Goal: Task Accomplishment & Management: Manage account settings

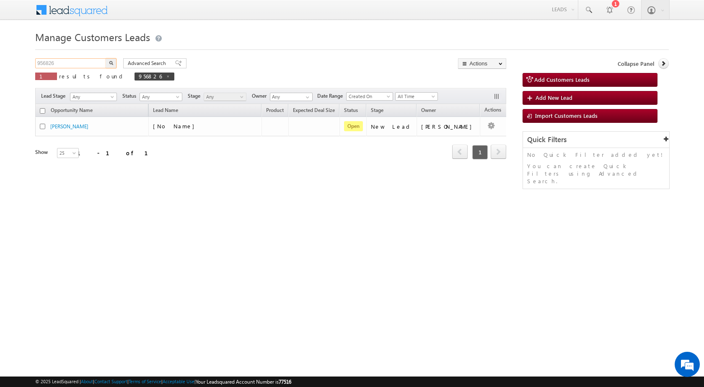
drag, startPoint x: 0, startPoint y: 0, endPoint x: 17, endPoint y: 58, distance: 60.2
click at [17, 58] on body "Menu [PERSON_NAME] sitar a7@ks erve." at bounding box center [352, 119] width 704 height 238
paste input "934"
type input "956934"
click at [116, 63] on button "button" at bounding box center [111, 63] width 11 height 10
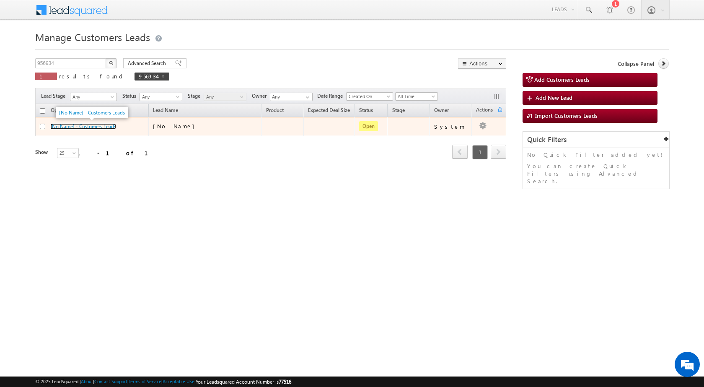
click at [67, 124] on link "[No Name] - Customers Leads" at bounding box center [83, 126] width 66 height 6
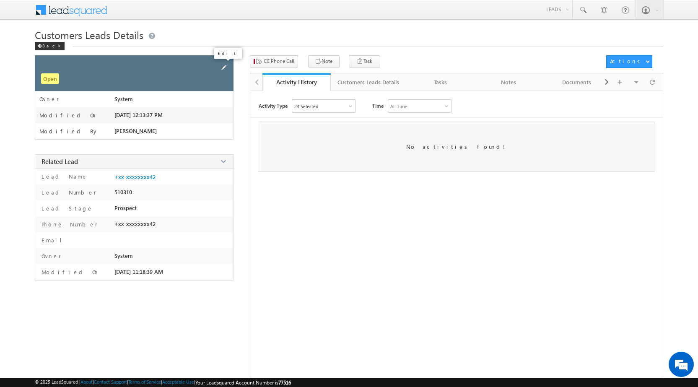
click at [222, 66] on span at bounding box center [223, 67] width 9 height 9
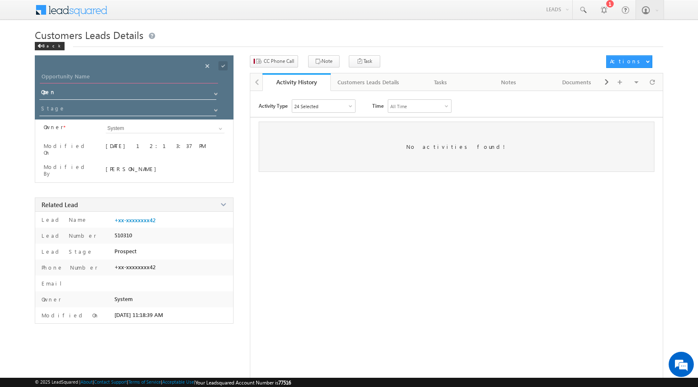
click at [126, 77] on input "Opportunity Name" at bounding box center [129, 78] width 178 height 12
paste input "Dinesh Chand"
type input "Dinesh Chand"
click at [223, 62] on div "Save" at bounding box center [230, 56] width 26 height 11
click at [222, 65] on span at bounding box center [222, 65] width 9 height 9
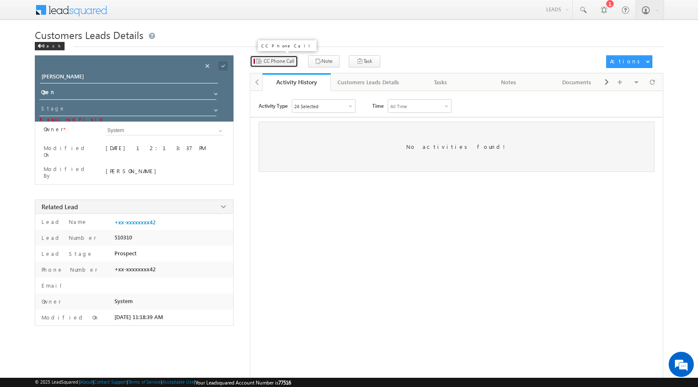
click at [274, 64] on span "CC Phone Call" at bounding box center [279, 61] width 31 height 8
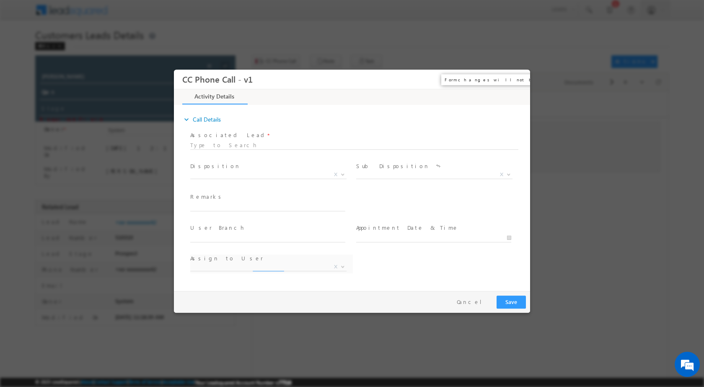
click at [519, 80] on button "×" at bounding box center [517, 79] width 14 height 16
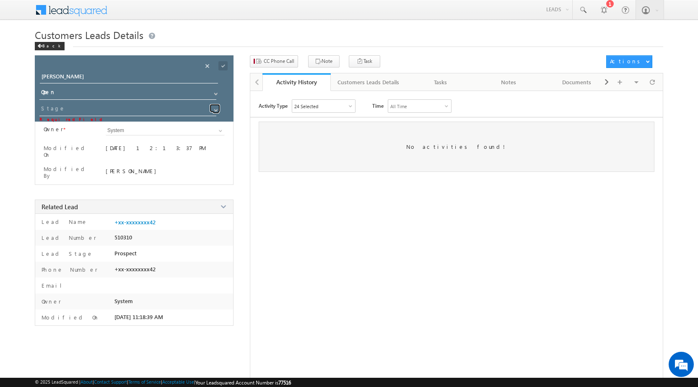
click at [217, 112] on span at bounding box center [215, 110] width 7 height 7
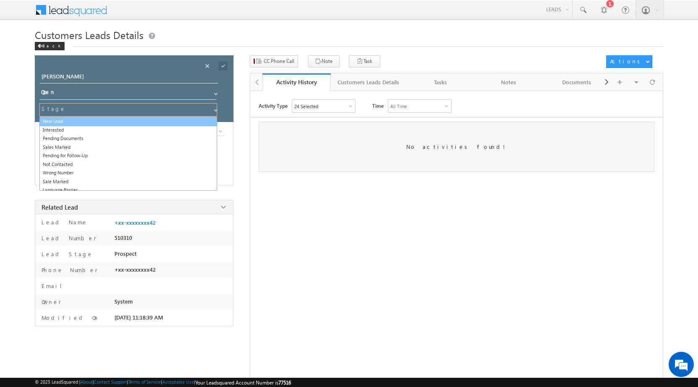
click at [124, 121] on link "New Lead" at bounding box center [128, 121] width 178 height 10
type input "New Lead"
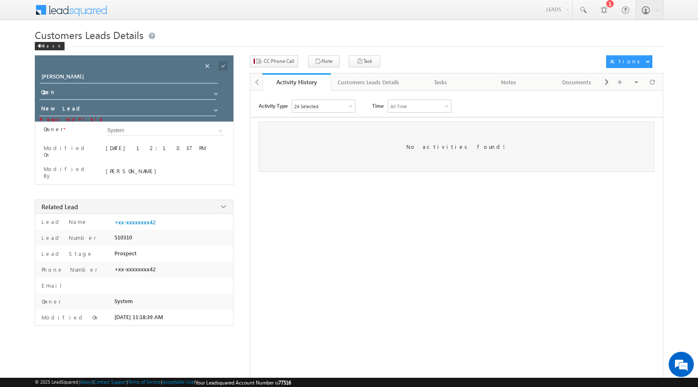
click at [217, 67] on span at bounding box center [217, 63] width 31 height 16
click at [221, 67] on span at bounding box center [222, 65] width 9 height 9
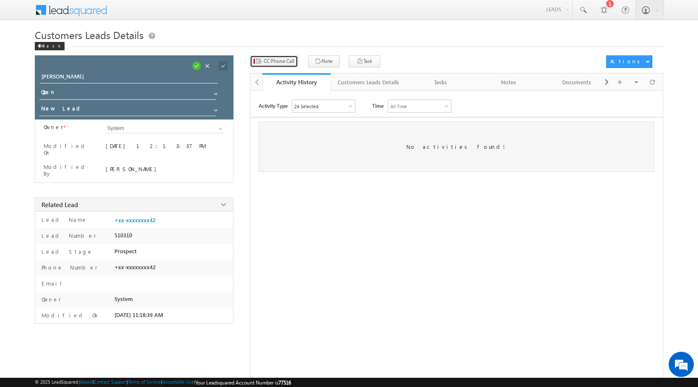
click at [276, 62] on span "CC Phone Call" at bounding box center [279, 61] width 31 height 8
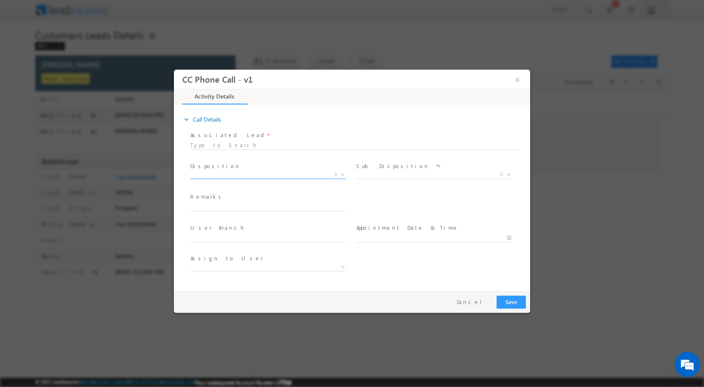
click at [341, 174] on b at bounding box center [342, 173] width 5 height 3
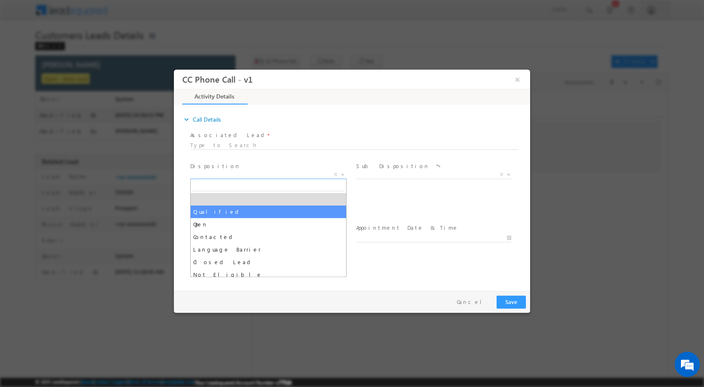
select select "Qualified"
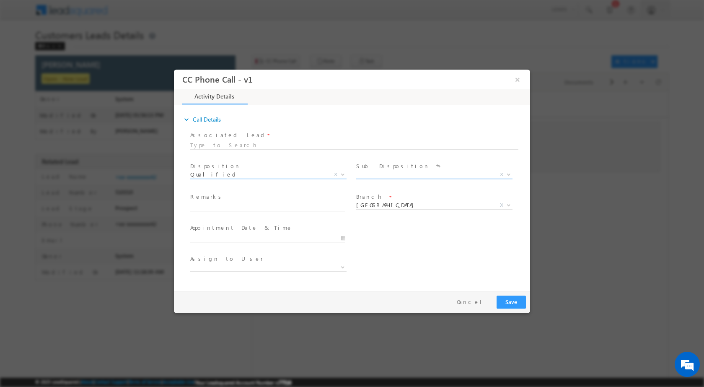
click at [506, 171] on span at bounding box center [508, 173] width 8 height 11
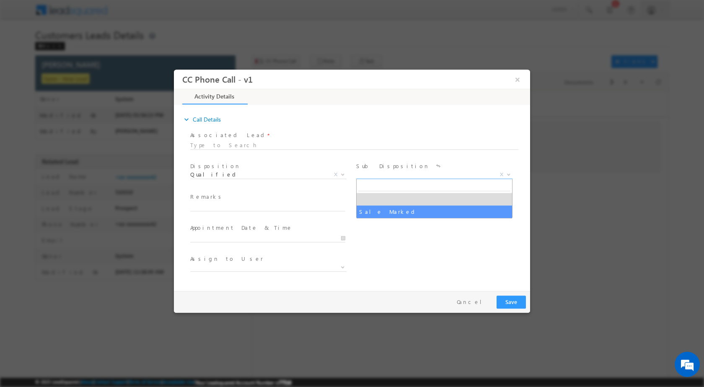
select select "Sale Marked"
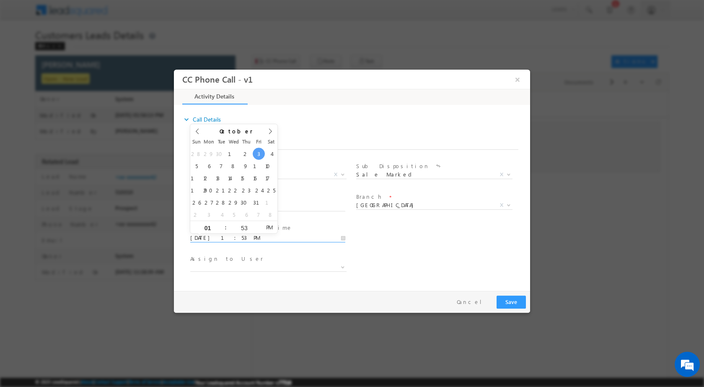
click at [344, 235] on input "10/03/2025 1:53 PM" at bounding box center [267, 237] width 155 height 8
click at [264, 159] on div "28 29 30 1 2 3 4 5 6 7 8 9 10 11 12 13 14 15 16 17 18 19 20 21 22 23 24 25 26 2…" at bounding box center [233, 183] width 87 height 73
type input "10/05/2025 1:53 PM"
type input "11"
type input "10/05/2025 11:53 PM"
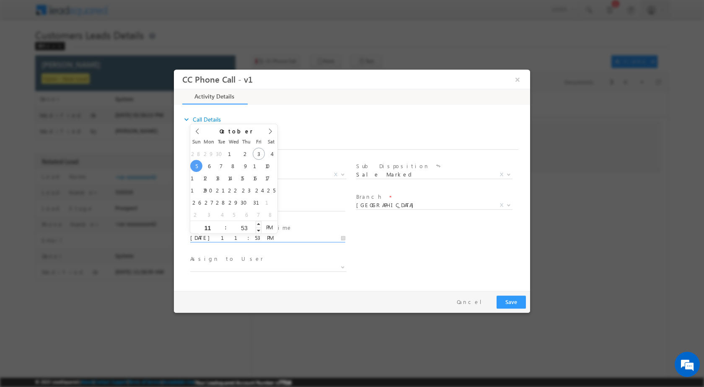
click at [248, 227] on input "53" at bounding box center [244, 227] width 35 height 5
type input "00"
type input "10/05/2025 11:00 PM"
click at [207, 230] on div "11" at bounding box center [207, 226] width 35 height 13
click at [207, 227] on input "11" at bounding box center [207, 227] width 35 height 5
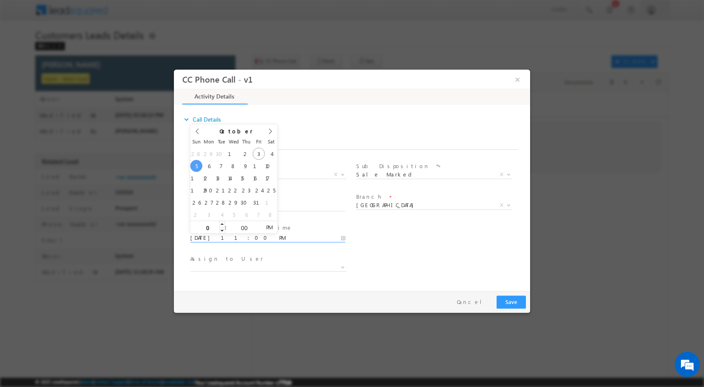
type input "01"
type input "10/05/2025 1:00 PM"
click at [410, 233] on div "User Branch * Appointment Date & Time * 10/05/2025 1:00 PM" at bounding box center [359, 236] width 341 height 31
click at [341, 265] on b at bounding box center [342, 266] width 5 height 3
type input "satya.tiwari@sgrlimited.in"
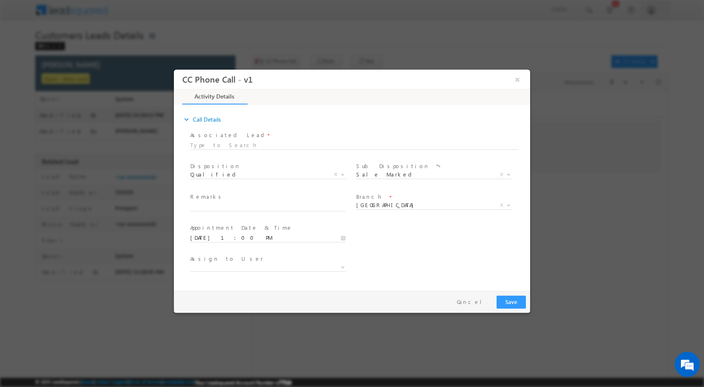
click at [385, 255] on div "Assign to User *" at bounding box center [359, 267] width 341 height 31
drag, startPoint x: 286, startPoint y: 191, endPoint x: 284, endPoint y: 200, distance: 9.0
click at [284, 199] on div "Remarks *" at bounding box center [272, 206] width 166 height 31
click at [283, 204] on input "text" at bounding box center [267, 206] width 155 height 8
paste input "03/10-Customer name is Dinesh Chand customer age is 43 yrs loan type is Plot Pu…"
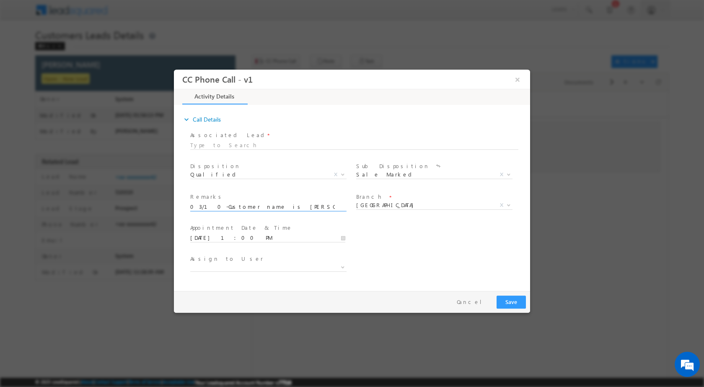
scroll to position [0, 352]
type input "03/10-Customer name is Dinesh Chand customer age is 43 yrs loan type is Plot Pu…"
click at [486, 290] on div "Pay & Save Save Cancel" at bounding box center [354, 301] width 360 height 22
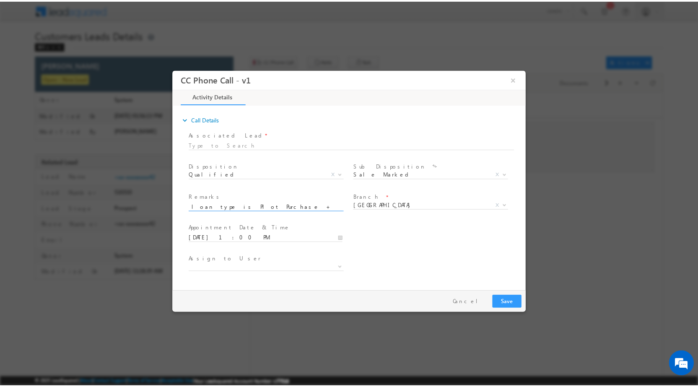
scroll to position [0, 0]
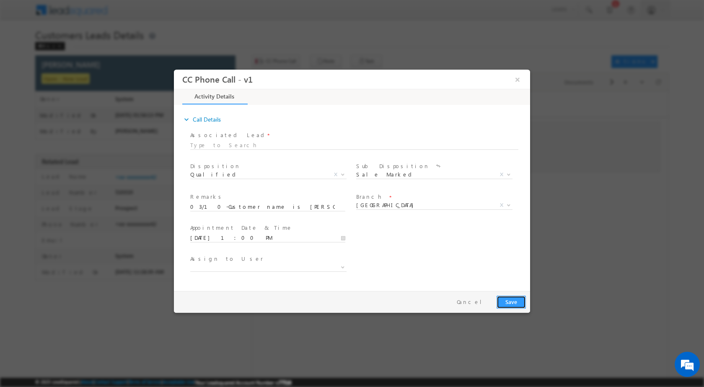
click at [514, 301] on button "Save" at bounding box center [510, 301] width 29 height 13
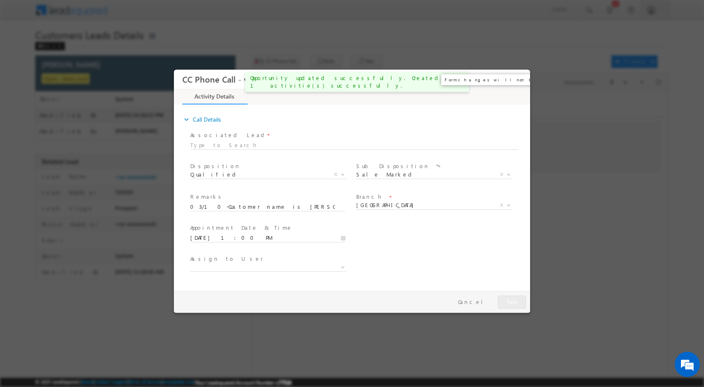
click at [516, 85] on button "×" at bounding box center [517, 79] width 14 height 16
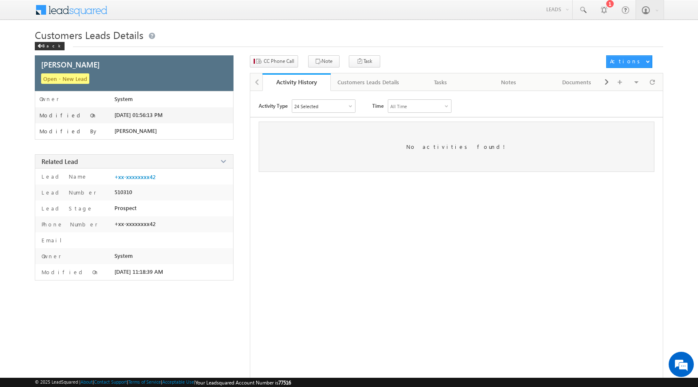
click at [41, 40] on span "Customers Leads Details" at bounding box center [89, 34] width 109 height 13
click at [42, 43] on div "Back" at bounding box center [50, 46] width 30 height 8
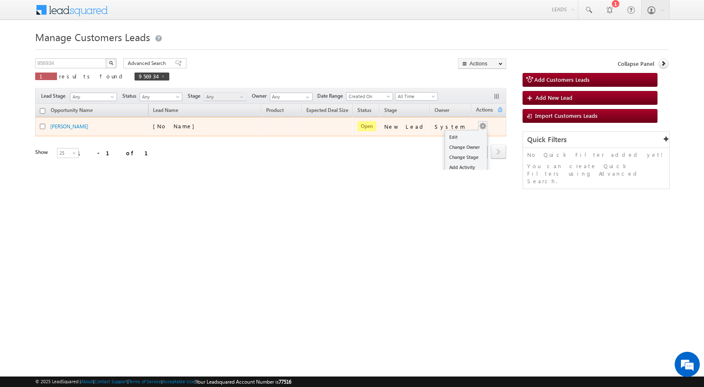
click at [480, 125] on button "button" at bounding box center [482, 126] width 8 height 8
click at [472, 134] on link "Edit" at bounding box center [466, 137] width 42 height 10
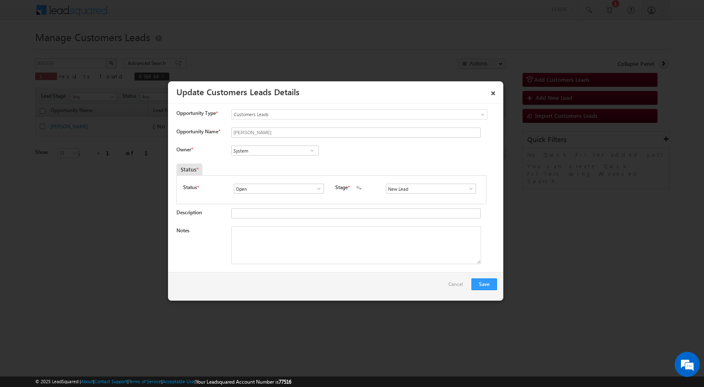
click at [312, 152] on span at bounding box center [312, 150] width 8 height 7
paste input "satya.tiwari@sgrlimited.in"
click at [268, 156] on link "Satya Prakash Tiwari satya.tiwari@sgrlimited.in" at bounding box center [275, 163] width 88 height 16
type input "[PERSON_NAME]"
click at [289, 246] on textarea "Notes" at bounding box center [356, 245] width 250 height 38
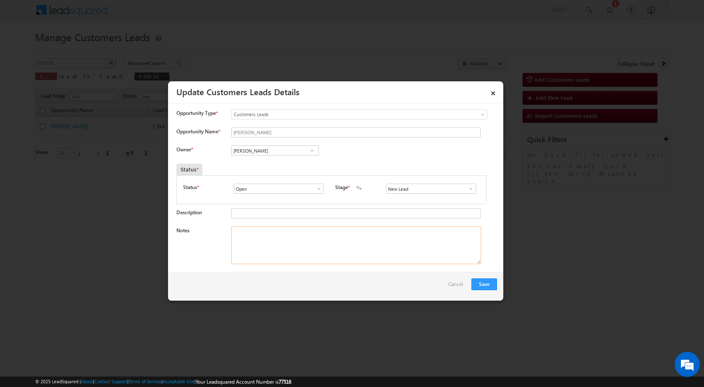
paste textarea "03/10-Customer name is Dinesh Chand customer age is 43 yrs loan type is Plot Pu…"
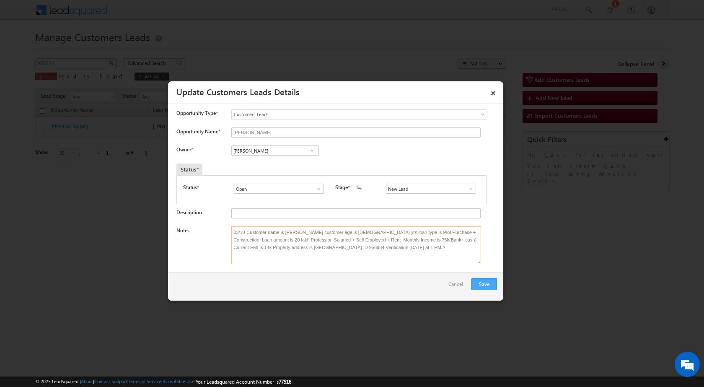
type textarea "03/10-Customer name is Dinesh Chand customer age is 43 yrs loan type is Plot Pu…"
click at [487, 284] on button "Save" at bounding box center [484, 284] width 26 height 12
